Goal: Go to known website: Go to known website

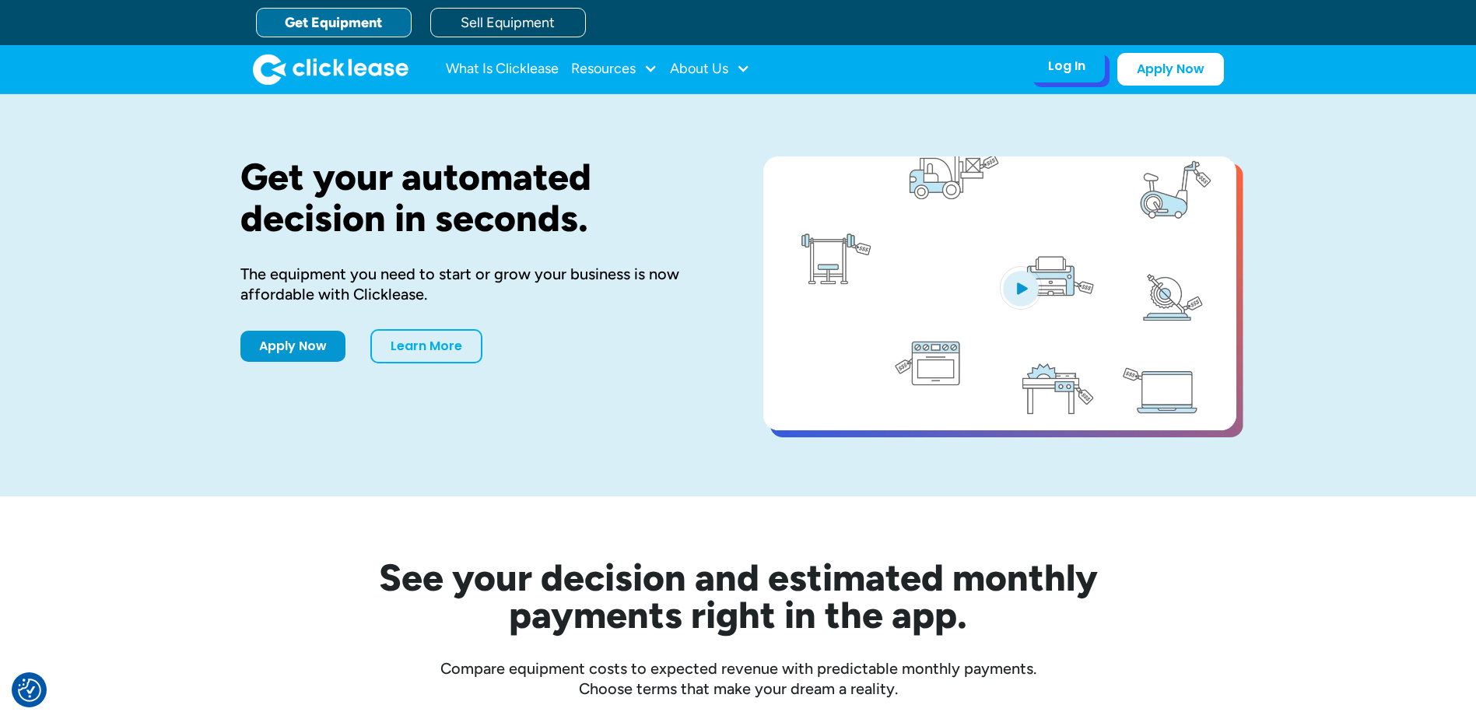
click at [1066, 58] on div "Log In Account login I use Clicklease to get my equipment Partner Portal I offe…" at bounding box center [1067, 66] width 76 height 33
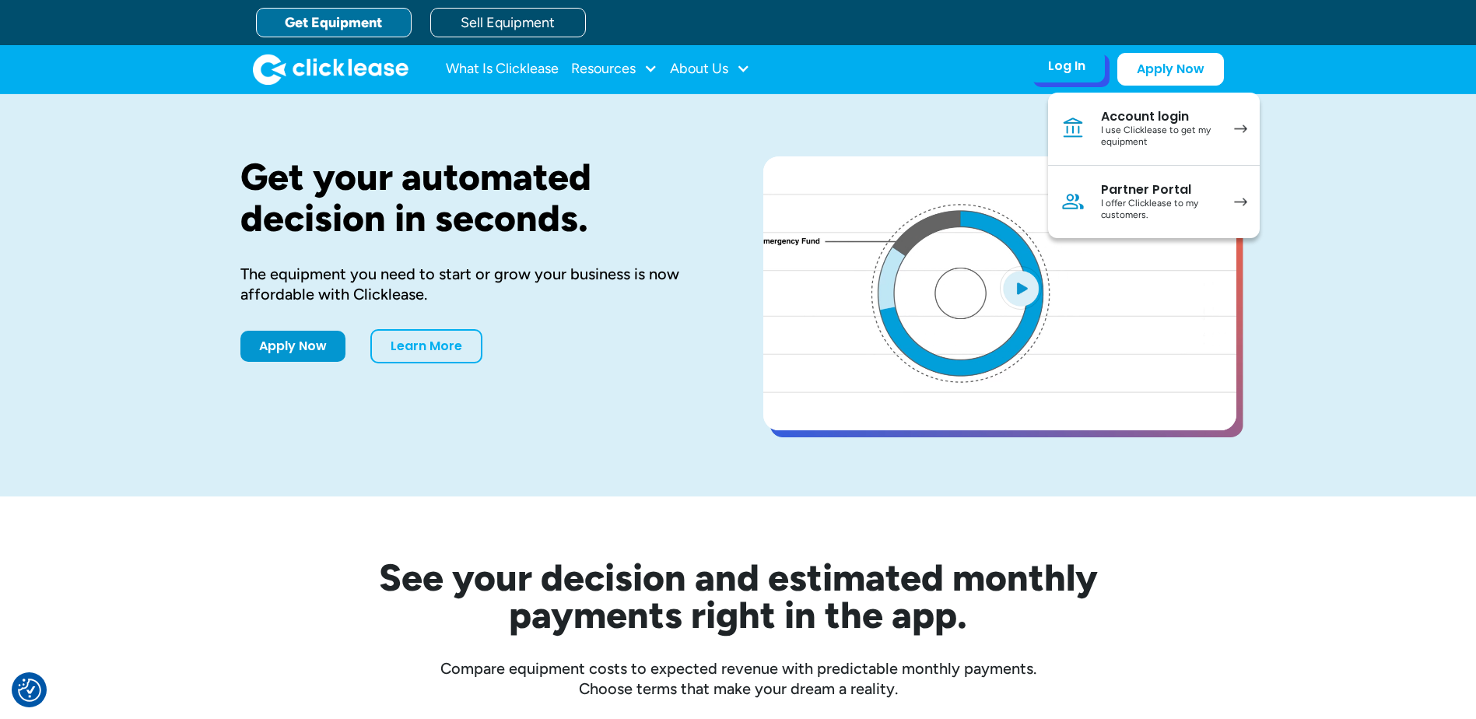
click at [1127, 135] on div "I use Clicklease to get my equipment" at bounding box center [1159, 136] width 117 height 24
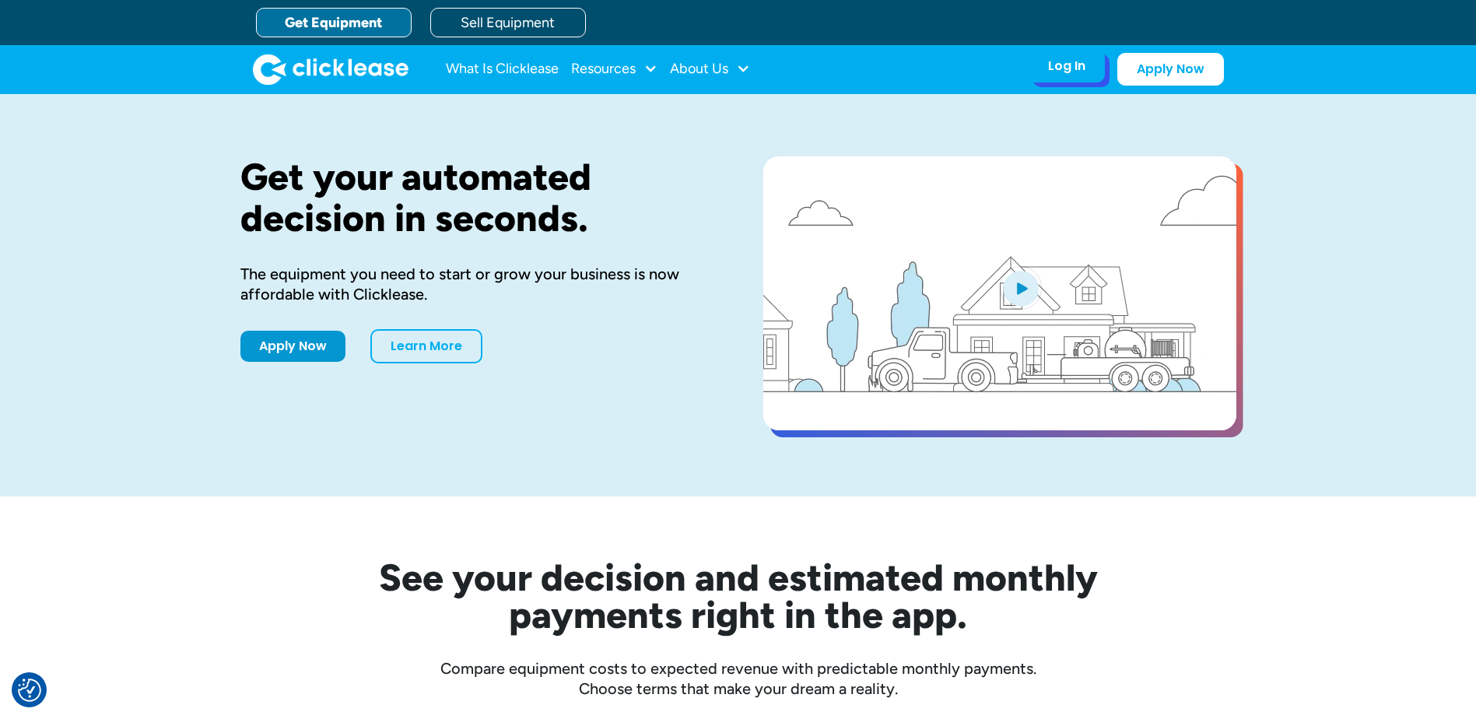
click at [1063, 60] on div "Log In" at bounding box center [1066, 66] width 37 height 16
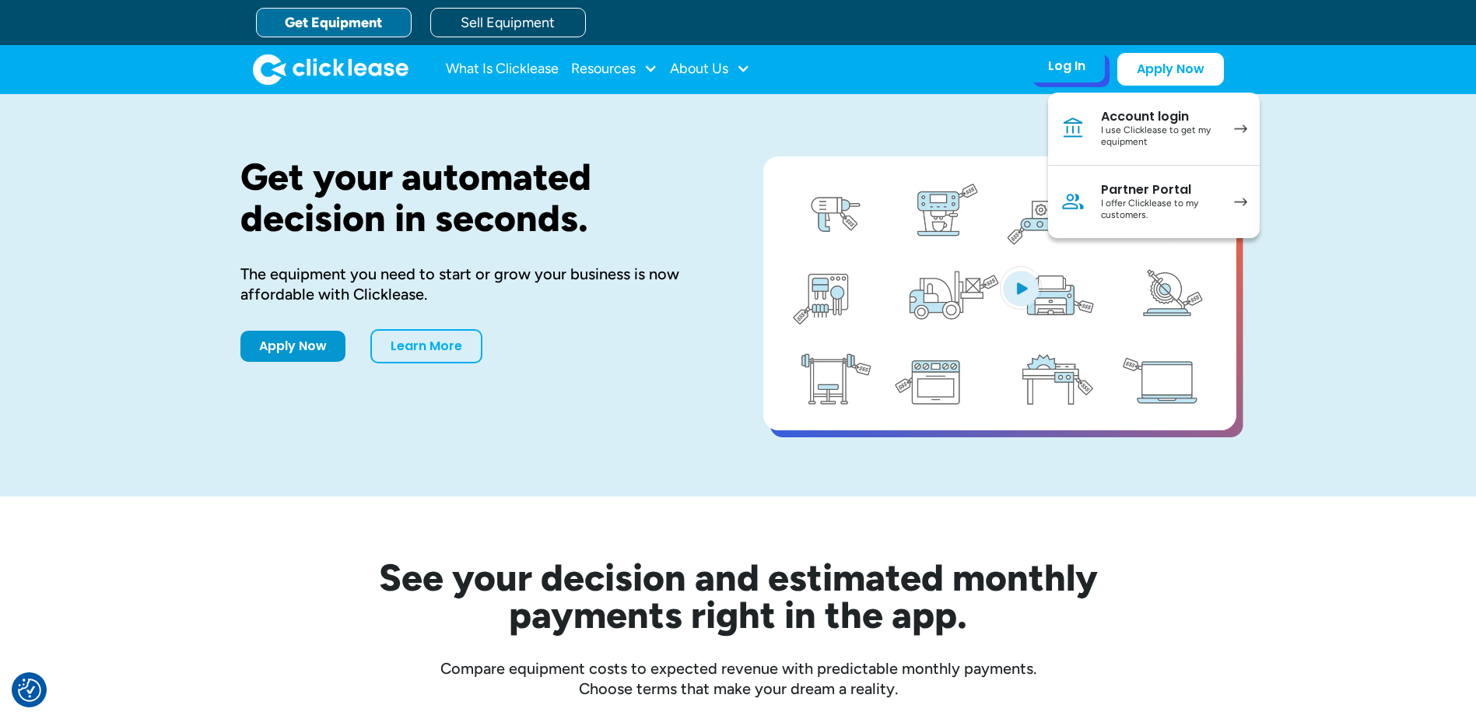
click at [1229, 133] on link "Account login I use Clicklease to get my equipment" at bounding box center [1154, 129] width 212 height 73
